Goal: Task Accomplishment & Management: Use online tool/utility

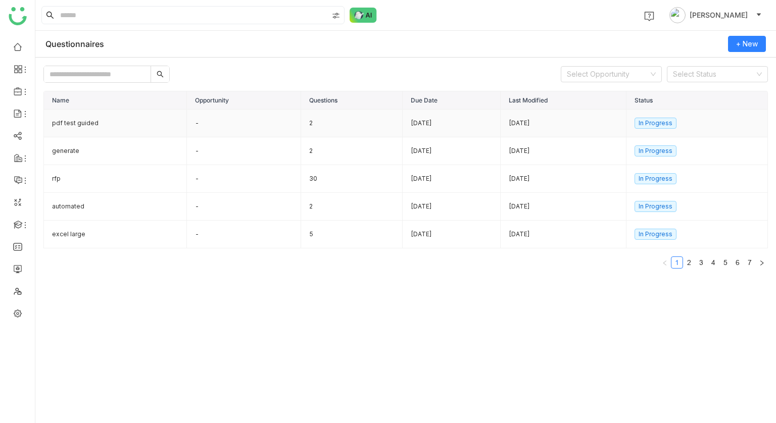
click at [107, 115] on td "pdf test guided" at bounding box center [115, 124] width 143 height 28
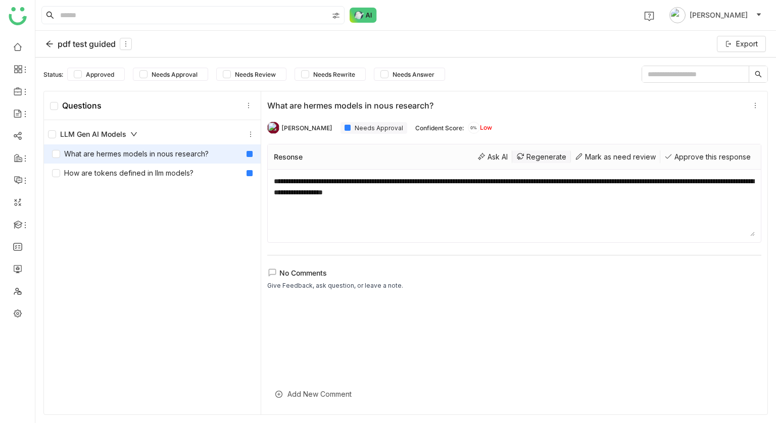
click at [526, 161] on div "Regenerate" at bounding box center [541, 157] width 59 height 13
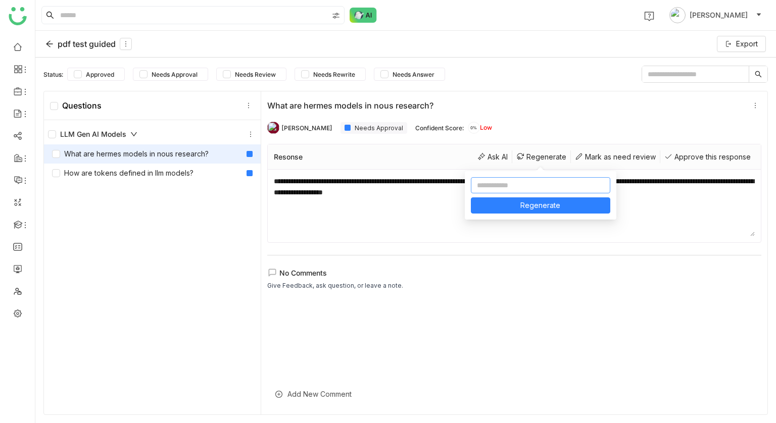
click at [512, 188] on input at bounding box center [540, 185] width 139 height 16
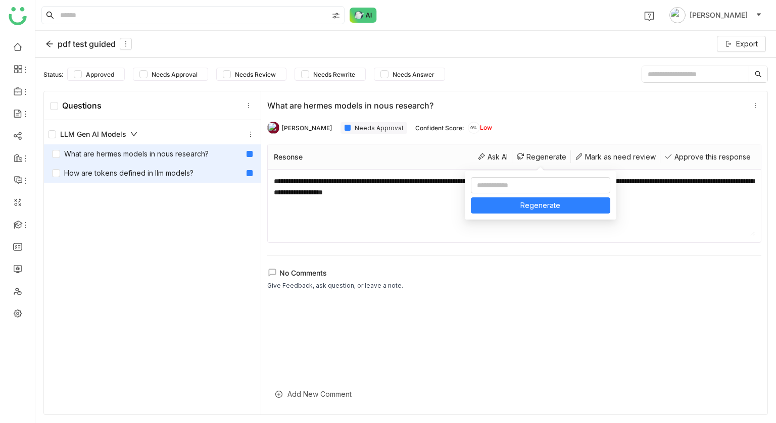
click at [143, 174] on div "How are tokens defined in llm models?" at bounding box center [122, 173] width 141 height 11
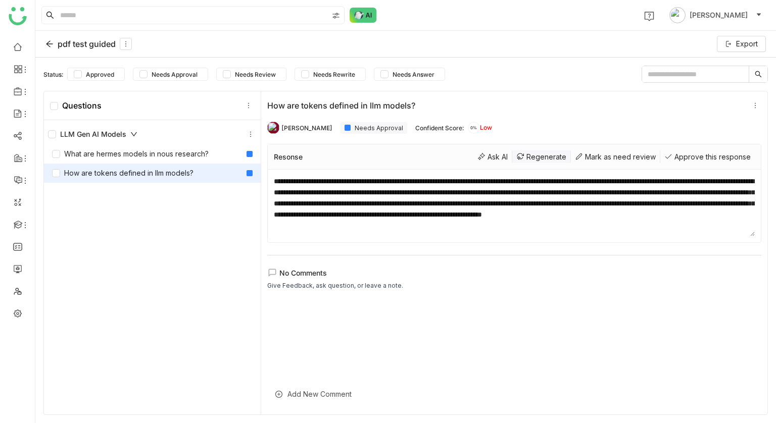
click at [550, 153] on div "Regenerate" at bounding box center [541, 157] width 59 height 13
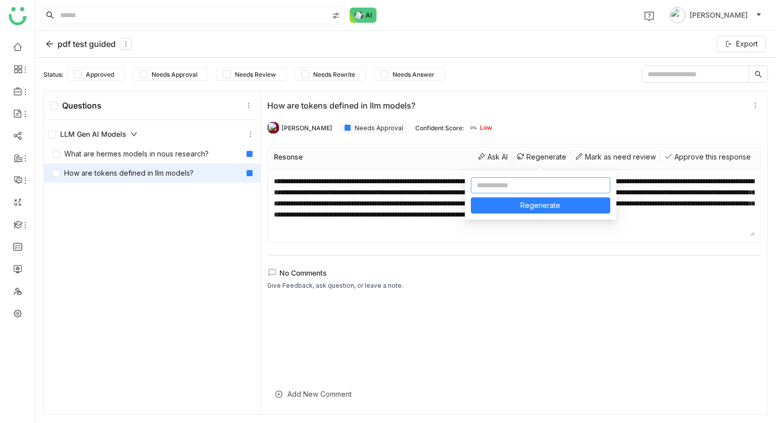
click at [518, 184] on input at bounding box center [540, 185] width 139 height 16
type input "**********"
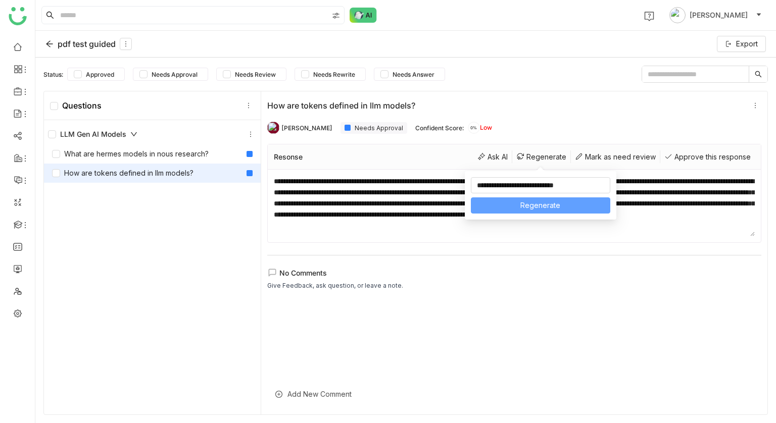
click at [522, 202] on span "Regenerate" at bounding box center [540, 205] width 40 height 11
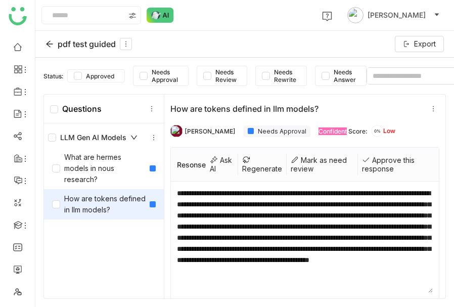
click at [339, 110] on div "How are tokens defined in llm models?" at bounding box center [296, 109] width 253 height 10
click at [258, 173] on div "Regenerate" at bounding box center [262, 164] width 49 height 21
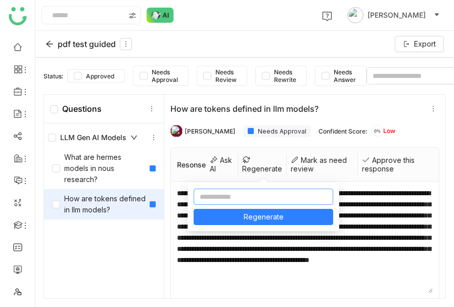
click at [250, 197] on input at bounding box center [263, 196] width 139 height 16
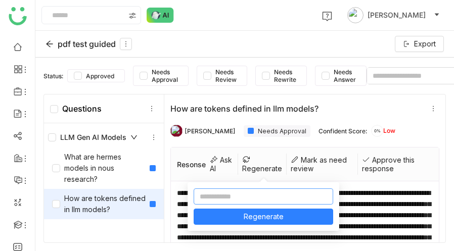
click at [254, 203] on input at bounding box center [263, 196] width 139 height 16
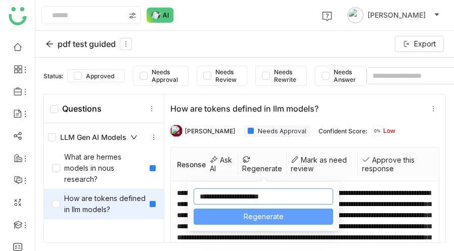
type input "**********"
click at [248, 214] on span "Regenerate" at bounding box center [264, 216] width 40 height 11
